Goal: Navigation & Orientation: Understand site structure

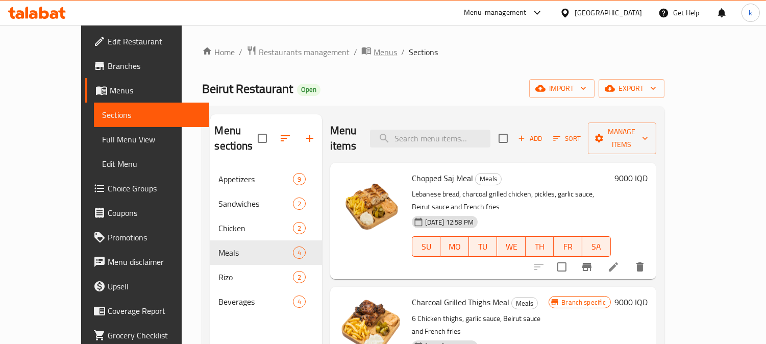
click at [373, 57] on span "Menus" at bounding box center [384, 52] width 23 height 12
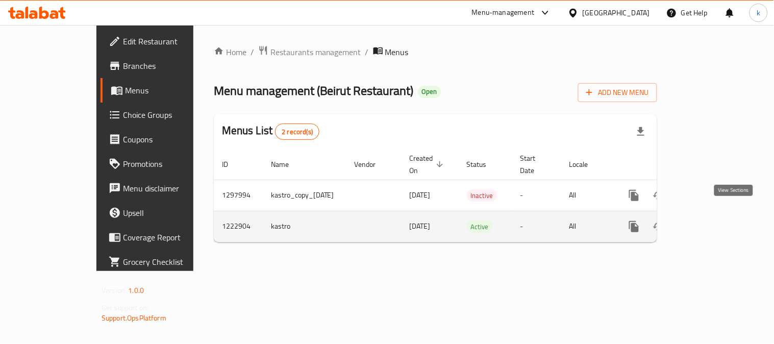
click at [720, 223] on link "enhanced table" at bounding box center [707, 226] width 24 height 24
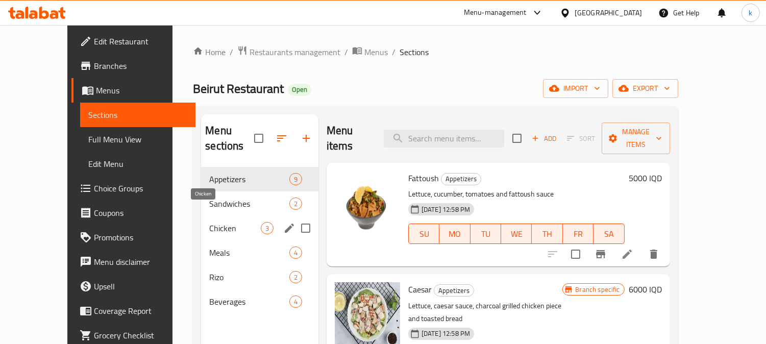
click at [209, 222] on span "Chicken" at bounding box center [234, 228] width 51 height 12
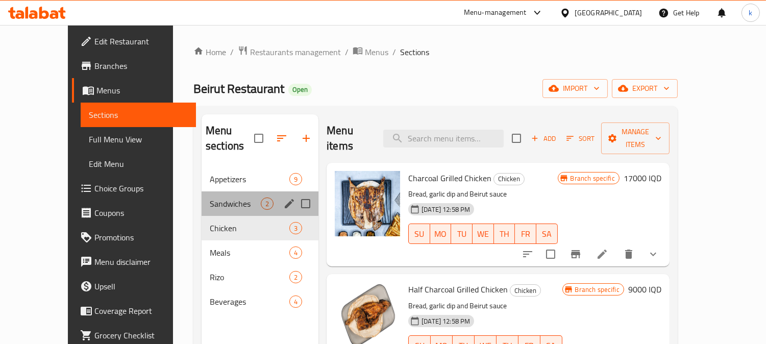
click at [203, 191] on div "Sandwiches 2" at bounding box center [260, 203] width 117 height 24
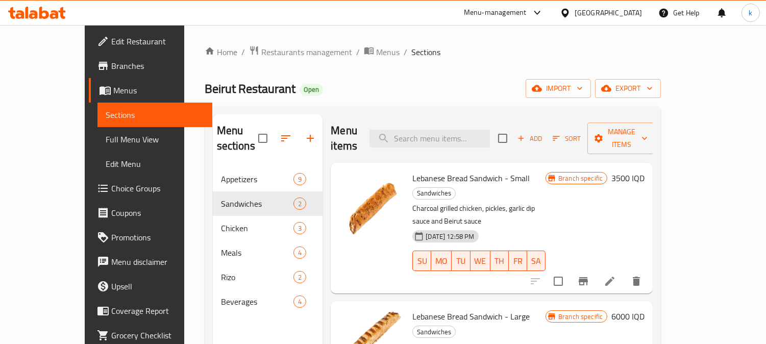
click at [595, 269] on button "Branch-specific-item" at bounding box center [583, 281] width 24 height 24
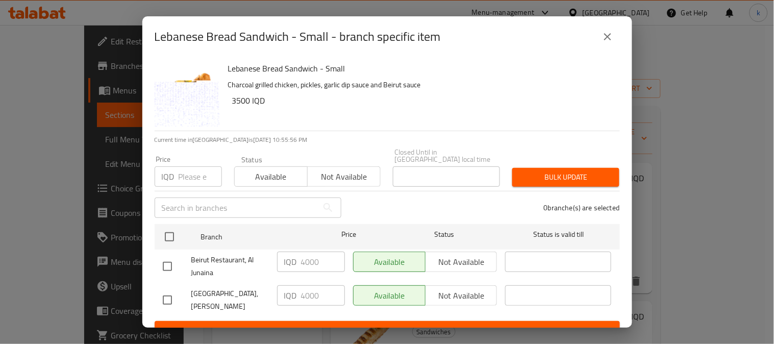
click at [595, 39] on button "close" at bounding box center [607, 36] width 24 height 24
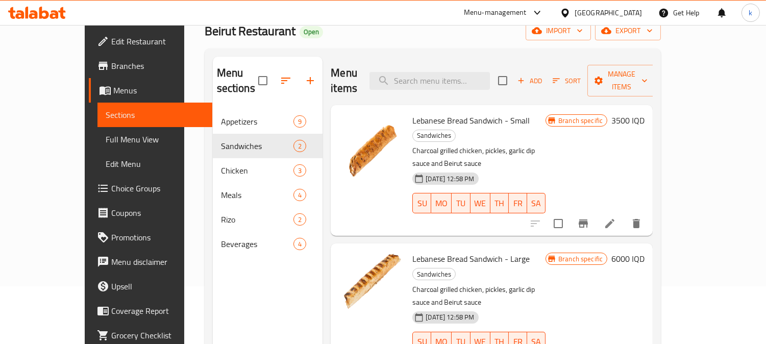
scroll to position [143, 0]
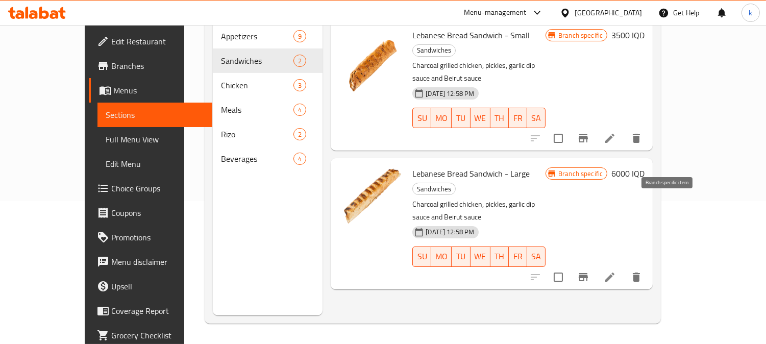
click at [588, 273] on icon "Branch-specific-item" at bounding box center [583, 277] width 9 height 8
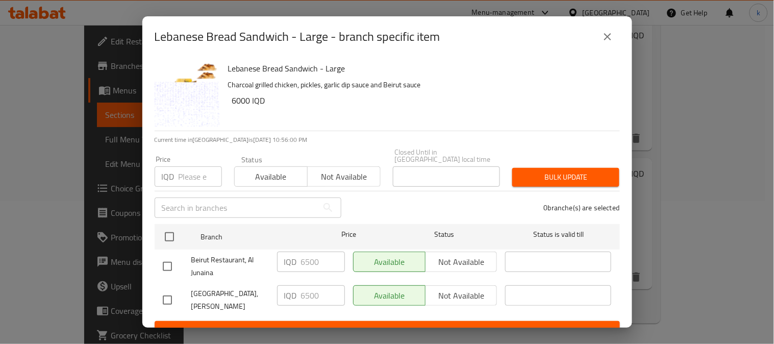
click at [601, 37] on icon "close" at bounding box center [607, 37] width 12 height 12
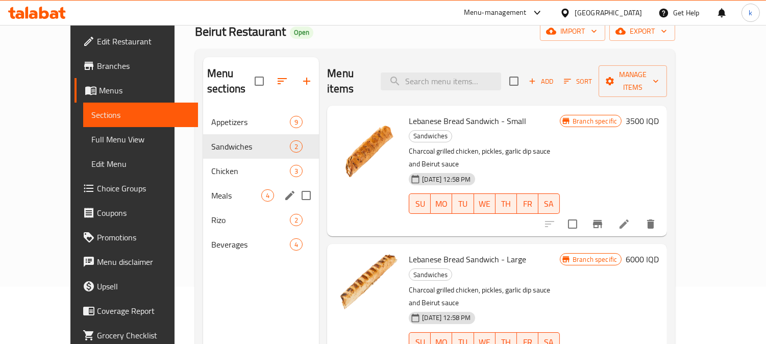
scroll to position [0, 0]
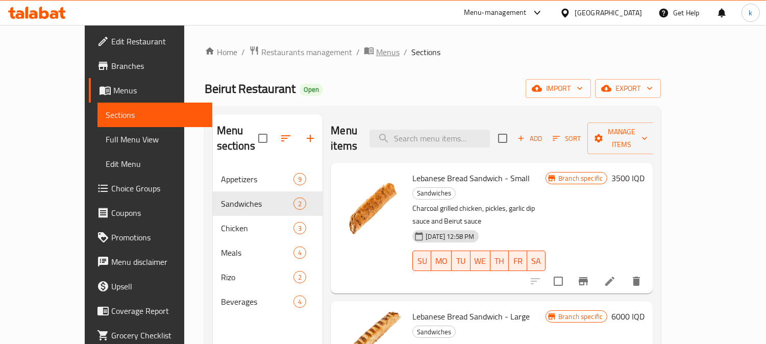
click at [376, 55] on span "Menus" at bounding box center [387, 52] width 23 height 12
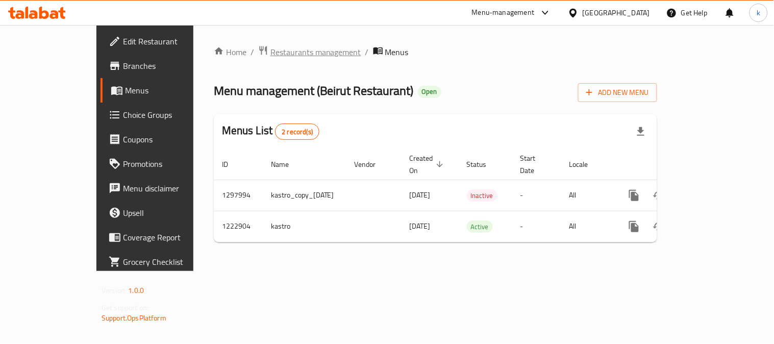
click at [270, 58] on span "Restaurants management" at bounding box center [315, 52] width 91 height 12
